Goal: Task Accomplishment & Management: Complete application form

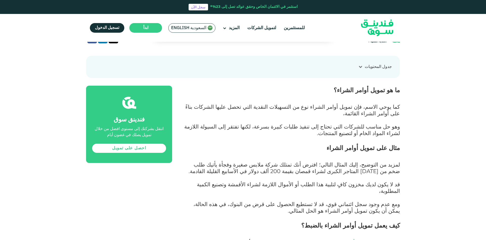
scroll to position [26, 0]
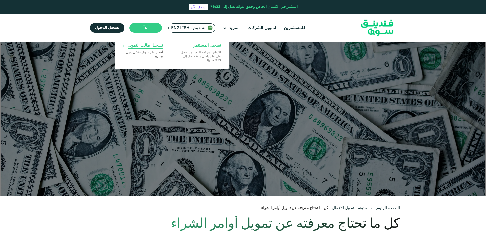
click at [147, 56] on p "‏أحصل على تمويل بشكل ‏سهل وسريع" at bounding box center [142, 53] width 41 height 7
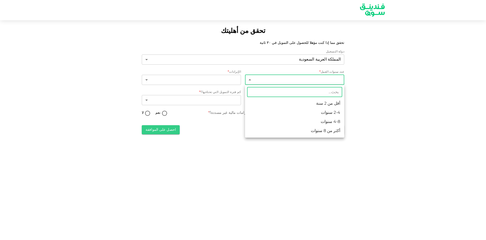
click at [340, 112] on li "2-4 سنوات" at bounding box center [294, 112] width 99 height 9
type input "2"
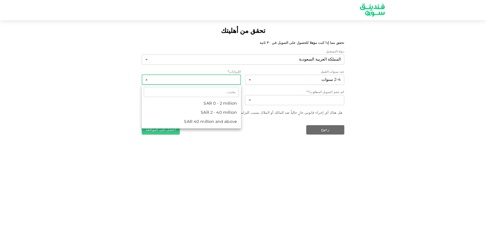
click at [221, 78] on body "تحقق من أهليتك تحقق مما إذا كنت مؤهلا للحصول على التمويل في ٣٠ ثانية دولة التسج…" at bounding box center [243, 120] width 486 height 240
click at [235, 114] on li "ʢ 2 - 40 million" at bounding box center [191, 112] width 99 height 9
type input "2"
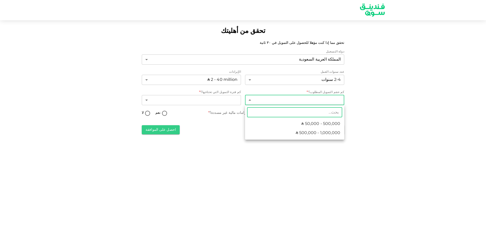
click at [341, 100] on body "تحقق من أهليتك تحقق مما إذا كنت مؤهلا للحصول على التمويل في ٣٠ ثانية دولة التسج…" at bounding box center [243, 120] width 486 height 240
click at [333, 120] on li "ʢ 50,000 - 500,000" at bounding box center [294, 123] width 99 height 9
type input "1"
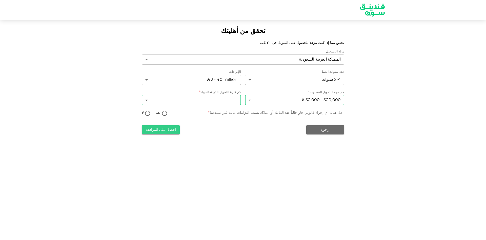
click at [230, 100] on body "تحقق من أهليتك تحقق مما إذا كنت مؤهلا للحصول على التمويل في ٣٠ ثانية دولة التسج…" at bounding box center [243, 120] width 486 height 240
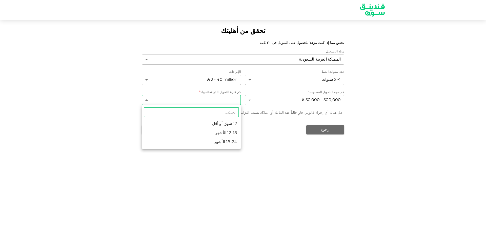
click at [233, 124] on li "12 شهرًا أو أقل" at bounding box center [191, 123] width 99 height 9
type input "1"
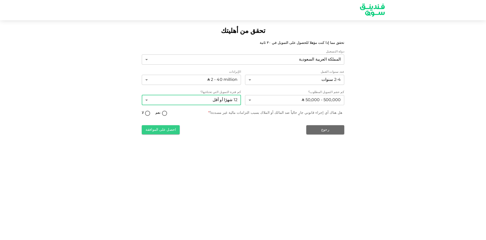
click at [229, 101] on body "تحقق من أهليتك تحقق مما إذا كنت مؤهلا للحصول على التمويل في ٣٠ ثانية دولة التسج…" at bounding box center [243, 120] width 486 height 240
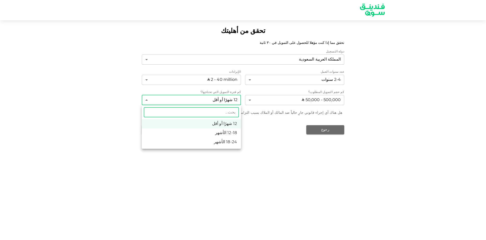
click at [229, 101] on div at bounding box center [243, 120] width 486 height 240
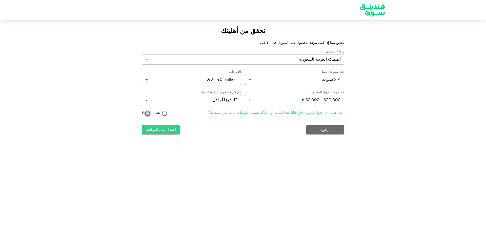
click at [147, 115] on input "لا" at bounding box center [148, 113] width 8 height 7
radio input "true"
click at [160, 132] on button "احصل على الموافقة" at bounding box center [161, 129] width 38 height 9
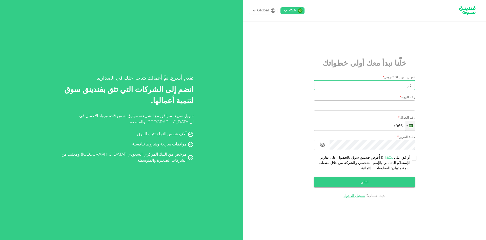
type input "ة"
type input "m.maroof@crewarabia.com"
click at [392, 109] on input "رقم الهوية" at bounding box center [364, 105] width 101 height 10
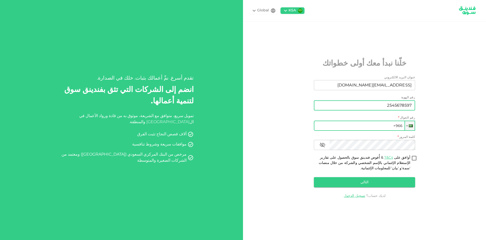
type input "2545678597"
click at [388, 126] on input "+966" at bounding box center [364, 126] width 101 height 10
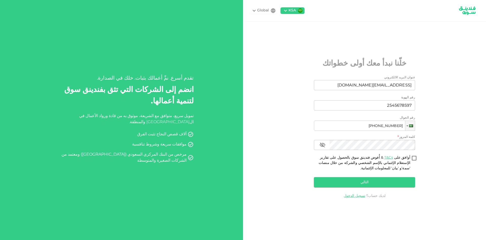
type input "+966 597 677 350"
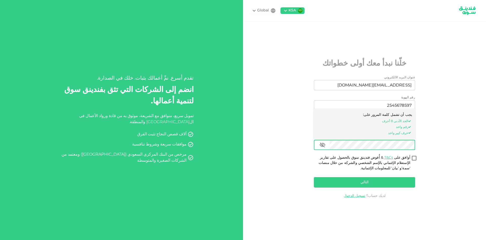
click at [416, 156] on input "أوافق على T&Cs & أُفوض فندينق سوق بالحصول على تقارير الإستعلام الإئتماني بالإسم…" at bounding box center [415, 158] width 8 height 7
checkbox input "true"
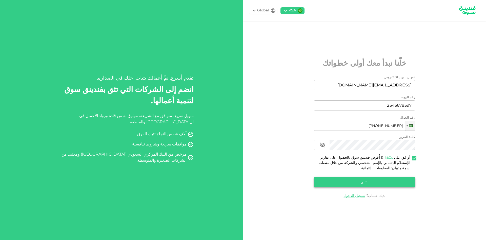
click at [376, 180] on button "التالي" at bounding box center [364, 182] width 101 height 10
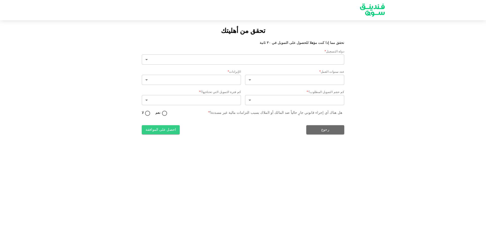
type input "2"
click at [365, 6] on img at bounding box center [373, 10] width 38 height 20
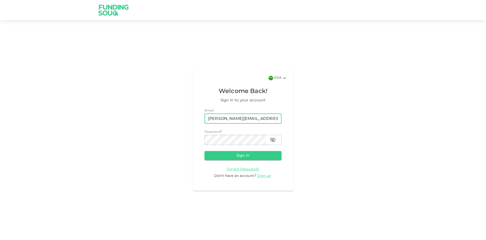
type input "[PERSON_NAME][EMAIL_ADDRESS][DOMAIN_NAME]"
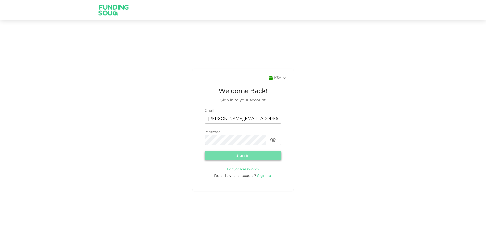
click at [241, 154] on button "Sign in" at bounding box center [243, 155] width 77 height 9
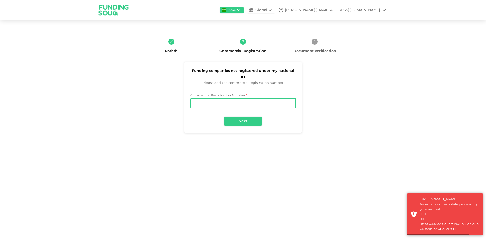
click at [246, 98] on input "Commercial Registration Number" at bounding box center [244, 103] width 106 height 10
paste input "7034432257"
type input "7034432257"
click at [247, 117] on button "Next" at bounding box center [243, 121] width 38 height 9
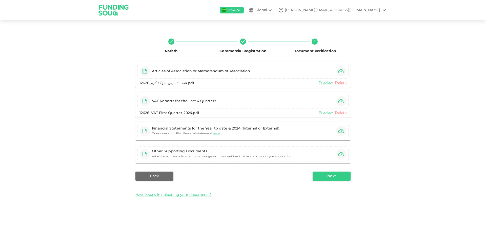
click at [330, 112] on link "Preview" at bounding box center [326, 112] width 14 height 5
click at [341, 111] on link "Delete" at bounding box center [341, 112] width 12 height 5
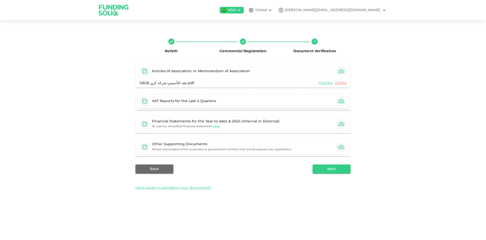
click at [340, 103] on icon "button" at bounding box center [342, 101] width 6 height 6
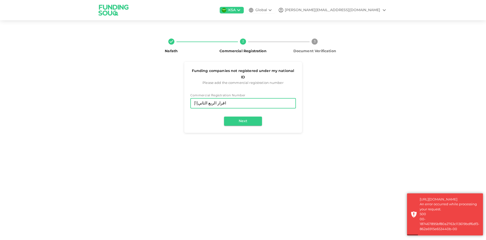
click at [225, 98] on input "اقرار الربع الثاني[1]" at bounding box center [244, 103] width 106 height 10
paste input "7034432257"
type input "7034432257"
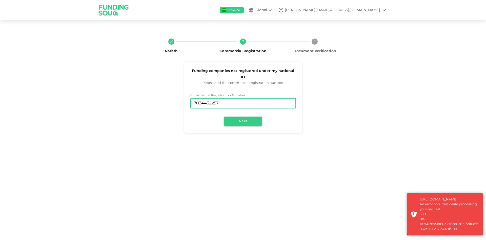
click at [235, 117] on button "Next" at bounding box center [243, 121] width 38 height 9
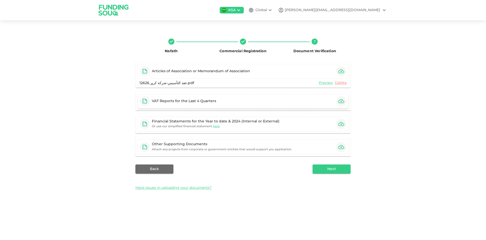
click at [341, 102] on icon "button" at bounding box center [342, 101] width 6 height 6
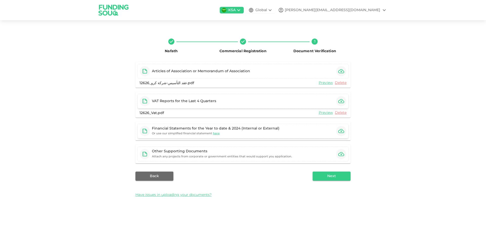
click at [342, 131] on icon "button" at bounding box center [342, 131] width 6 height 4
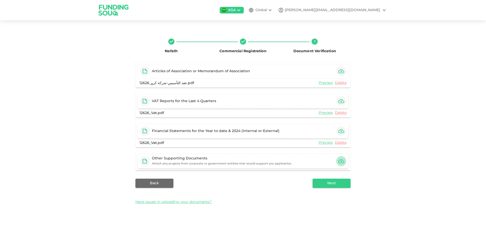
click at [343, 160] on icon "button" at bounding box center [342, 161] width 6 height 4
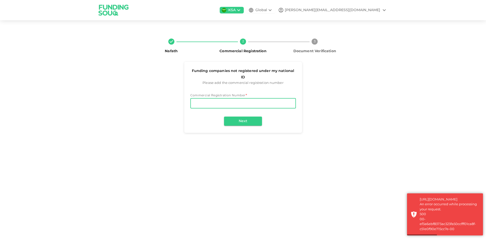
paste input "7034432257"
type input "7034432257"
click at [242, 117] on button "Next" at bounding box center [243, 121] width 38 height 9
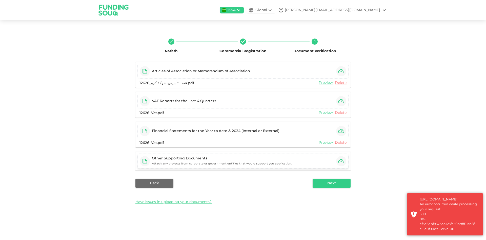
click at [343, 162] on icon "button" at bounding box center [342, 161] width 6 height 6
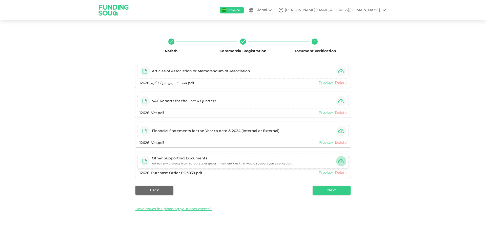
click at [339, 162] on icon "button" at bounding box center [342, 161] width 6 height 4
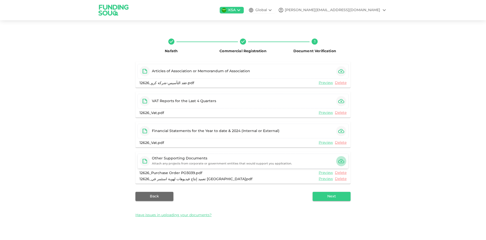
click at [342, 161] on icon "button" at bounding box center [342, 161] width 6 height 4
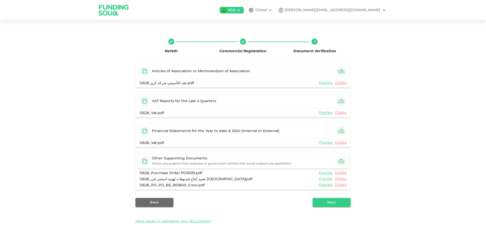
click at [341, 162] on icon "button" at bounding box center [342, 161] width 6 height 6
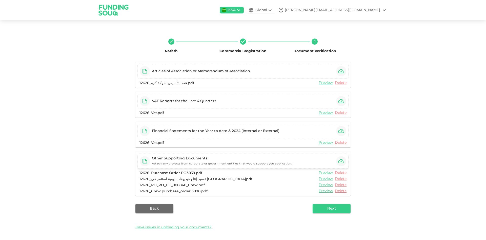
scroll to position [2, 0]
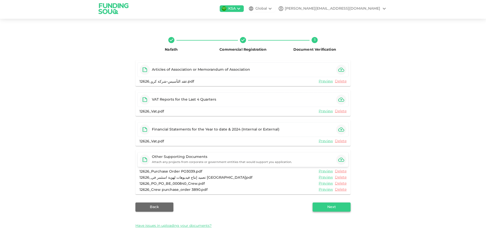
click at [338, 205] on button "Next" at bounding box center [332, 206] width 38 height 9
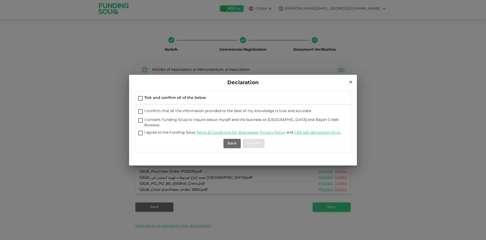
drag, startPoint x: 136, startPoint y: 93, endPoint x: 348, endPoint y: 133, distance: 215.2
click at [348, 133] on div "Tick and confirm all of the below I confirm that all the information provided t…" at bounding box center [243, 121] width 215 height 61
click at [138, 98] on input "Tick and confirm all of the below" at bounding box center [141, 98] width 8 height 7
checkbox input "true"
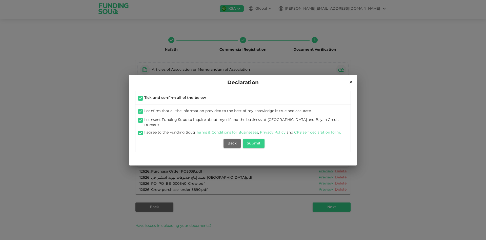
checkbox input "true"
click at [141, 100] on input "Tick and confirm all of the below" at bounding box center [141, 98] width 8 height 7
checkbox input "false"
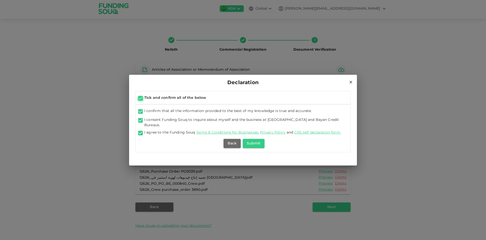
checkbox input "false"
click at [141, 100] on input "Tick and confirm all of the below" at bounding box center [141, 98] width 8 height 7
checkbox input "true"
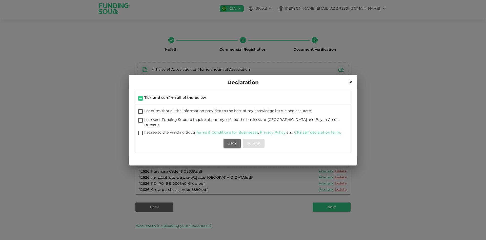
checkbox input "true"
click at [254, 143] on button "Submit" at bounding box center [254, 143] width 22 height 9
